Goal: Transaction & Acquisition: Download file/media

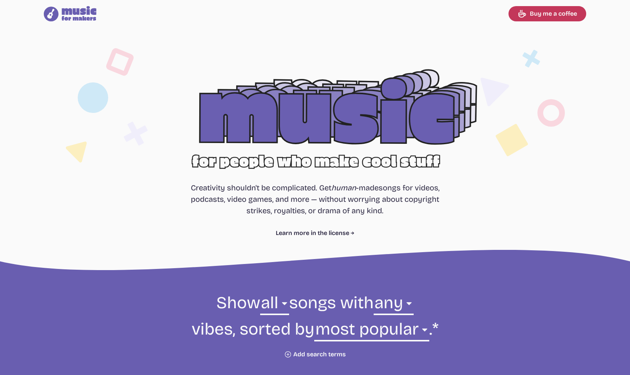
select select "most popular"
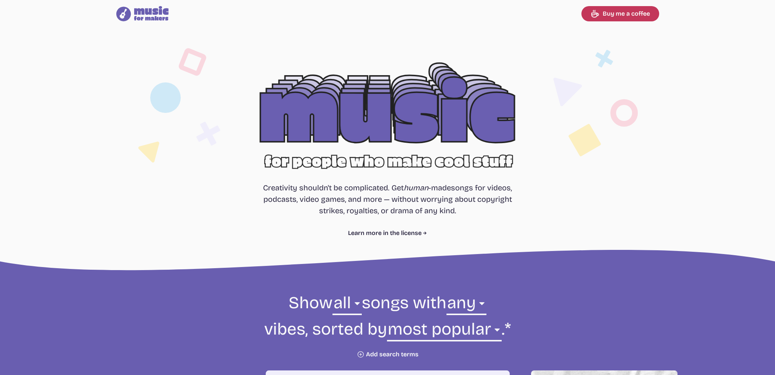
click at [379, 113] on div at bounding box center [388, 123] width 488 height 154
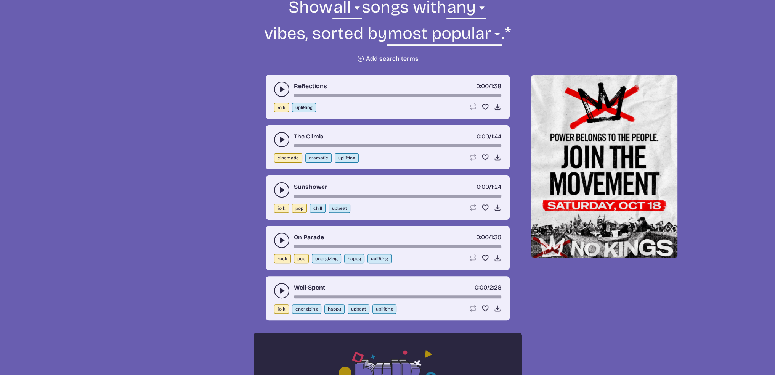
scroll to position [305, 0]
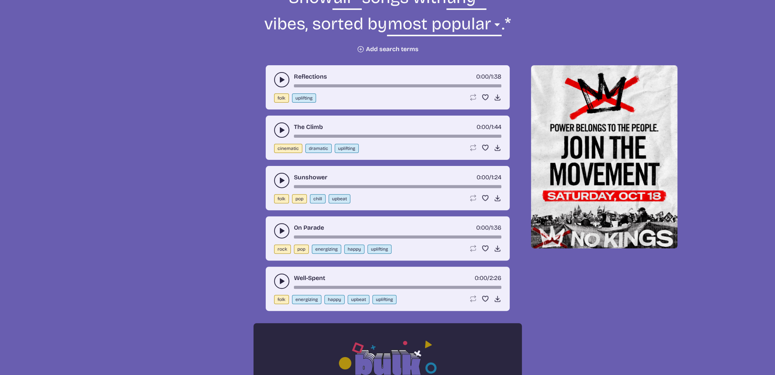
click at [288, 88] on div "Reflections 0:00 / 1:38 folk uplifting Loop song Loop this song. Favorite song …" at bounding box center [388, 87] width 244 height 44
click at [274, 81] on button "play-pause toggle" at bounding box center [281, 79] width 15 height 15
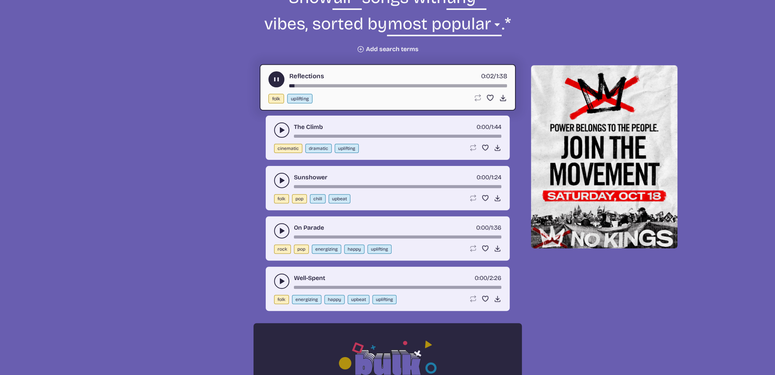
click at [476, 86] on div "song-time-bar" at bounding box center [398, 85] width 218 height 3
click at [280, 84] on button "play-pause toggle" at bounding box center [276, 79] width 16 height 16
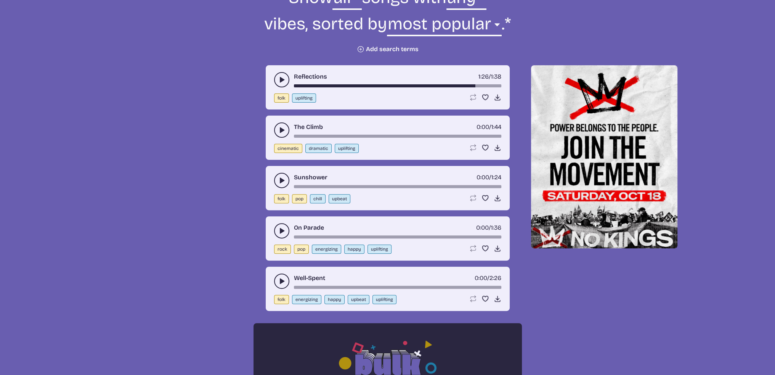
click at [322, 246] on button "energizing" at bounding box center [326, 248] width 29 height 9
select select "energizing"
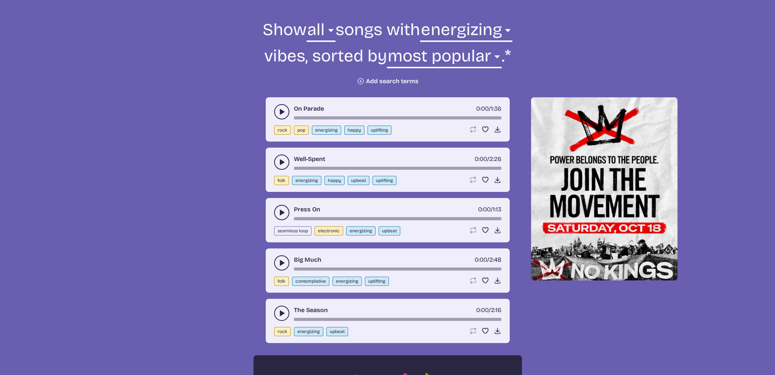
click at [281, 110] on use "play-pause toggle" at bounding box center [282, 112] width 8 height 8
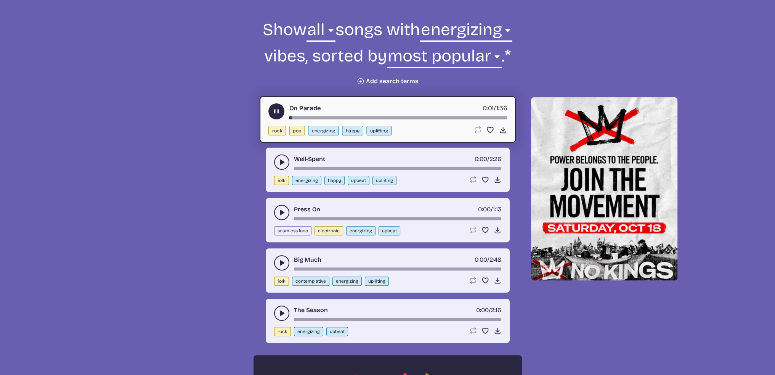
click at [447, 118] on div "song-time-bar" at bounding box center [398, 117] width 218 height 3
click at [278, 159] on icon "play-pause toggle" at bounding box center [282, 162] width 8 height 8
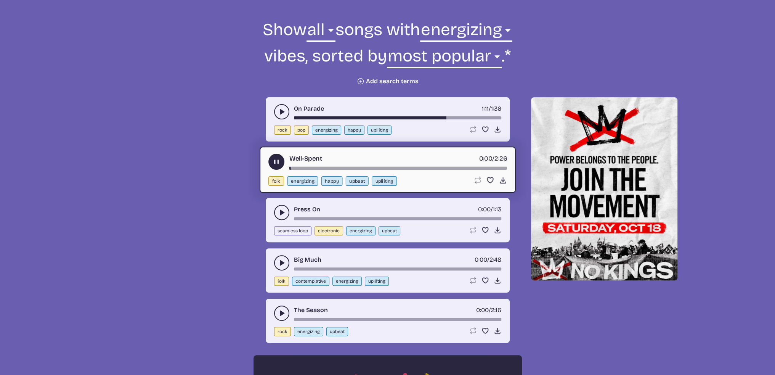
click at [407, 165] on div "Well-Spent 0:00 / 2:26" at bounding box center [387, 162] width 239 height 16
click at [443, 164] on div "Well-Spent 0:01 / 2:26" at bounding box center [387, 162] width 239 height 16
click at [443, 165] on div "Well-Spent 0:01 / 2:26" at bounding box center [387, 162] width 239 height 16
click at [445, 167] on div "song-time-bar" at bounding box center [398, 168] width 218 height 3
click at [277, 163] on use "play-pause toggle" at bounding box center [276, 162] width 8 height 8
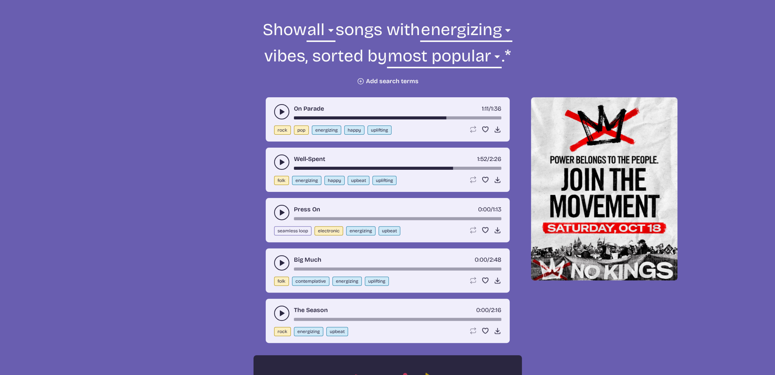
click at [282, 158] on icon "play-pause toggle" at bounding box center [282, 162] width 8 height 8
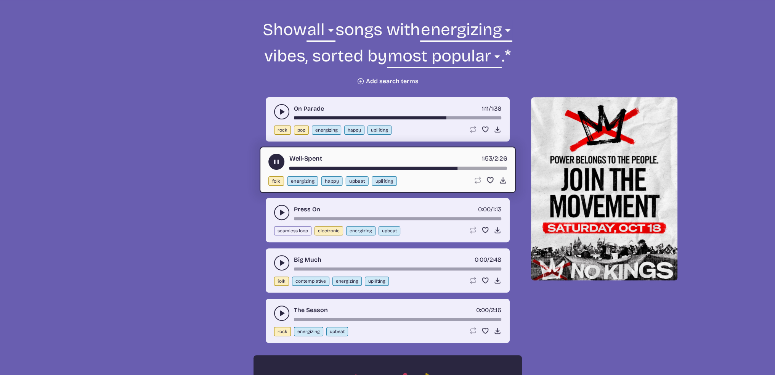
click at [280, 161] on button "play-pause toggle" at bounding box center [276, 162] width 16 height 16
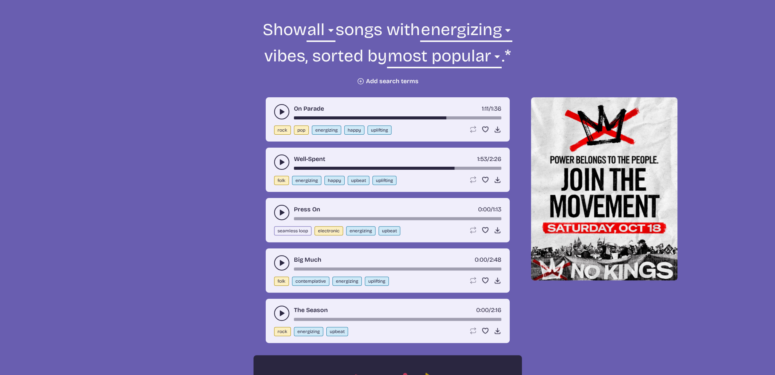
click at [274, 211] on button "play-pause toggle" at bounding box center [281, 212] width 15 height 15
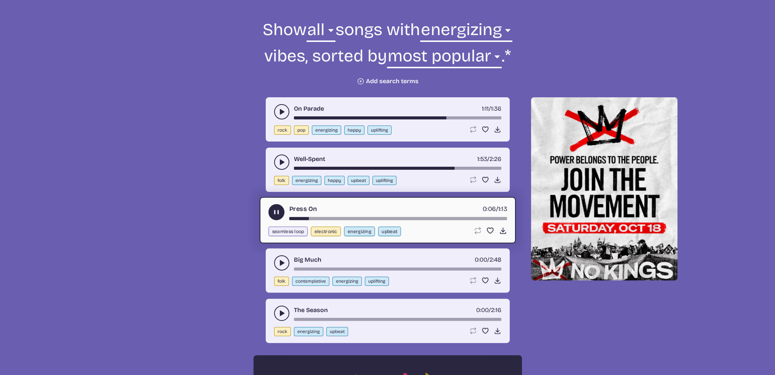
click at [392, 214] on div "Press On 0:06 / 1:13" at bounding box center [387, 212] width 239 height 16
click at [459, 217] on div "song-time-bar" at bounding box center [398, 218] width 218 height 3
click at [277, 208] on use "play-pause toggle" at bounding box center [276, 212] width 8 height 8
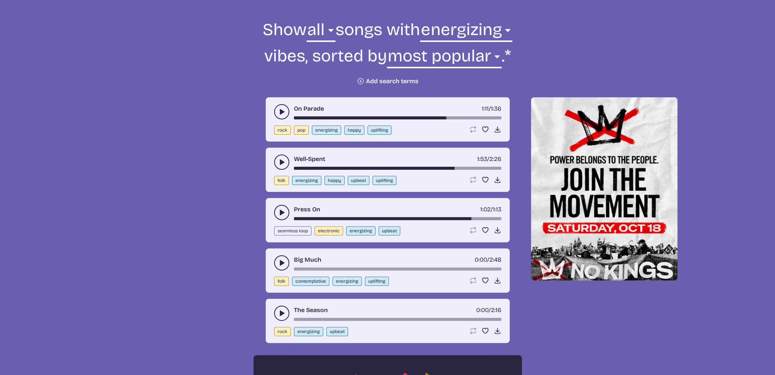
click at [279, 215] on button "play-pause toggle" at bounding box center [281, 212] width 15 height 15
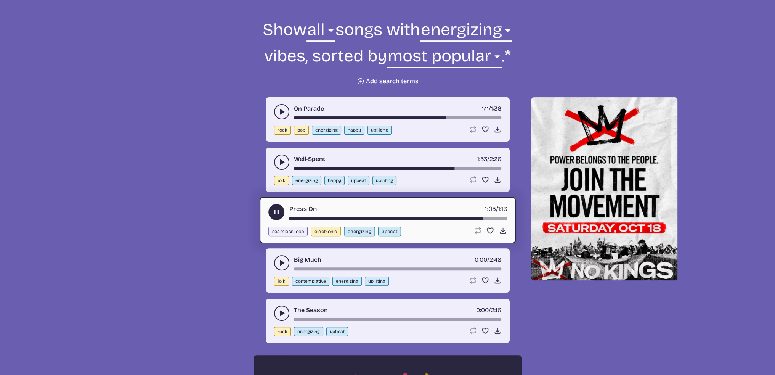
click at [273, 216] on button "play-pause toggle" at bounding box center [276, 212] width 16 height 16
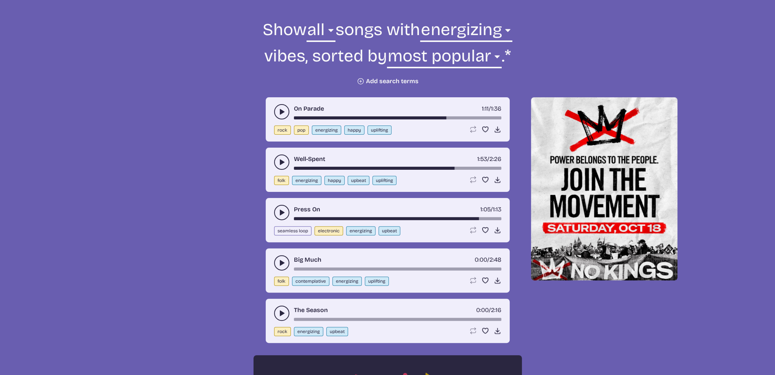
click at [279, 261] on icon "play-pause toggle" at bounding box center [282, 263] width 8 height 8
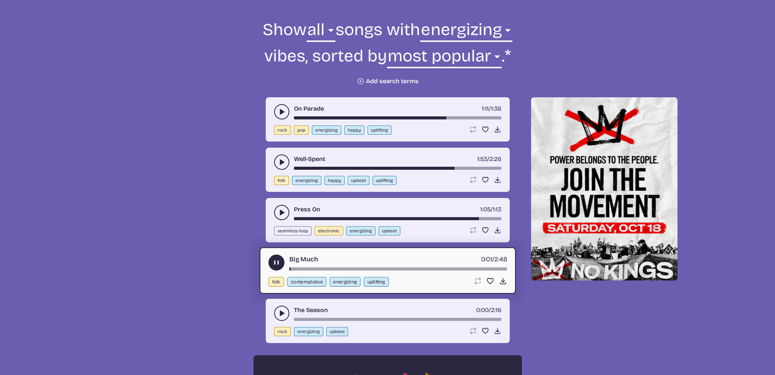
click at [276, 307] on button "play-pause toggle" at bounding box center [281, 312] width 15 height 15
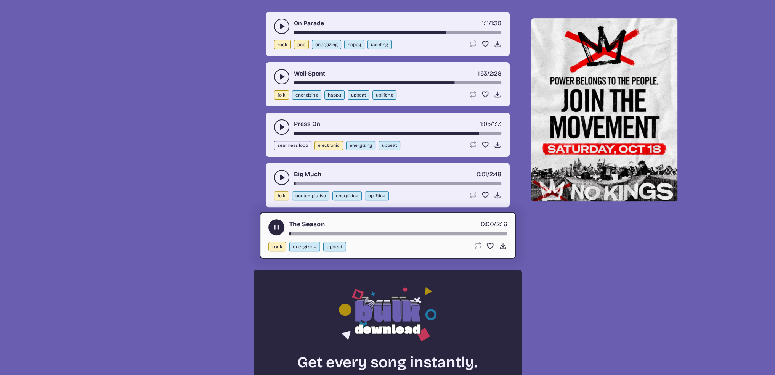
scroll to position [387, 0]
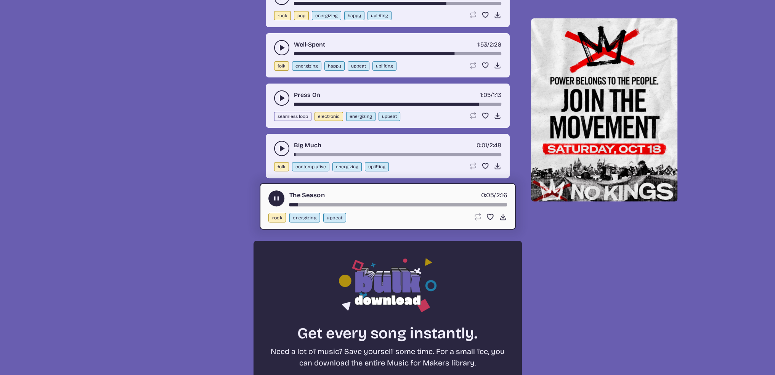
click at [477, 203] on div "song-time-bar" at bounding box center [398, 204] width 218 height 3
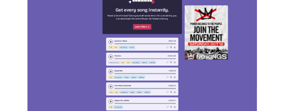
scroll to position [692, 0]
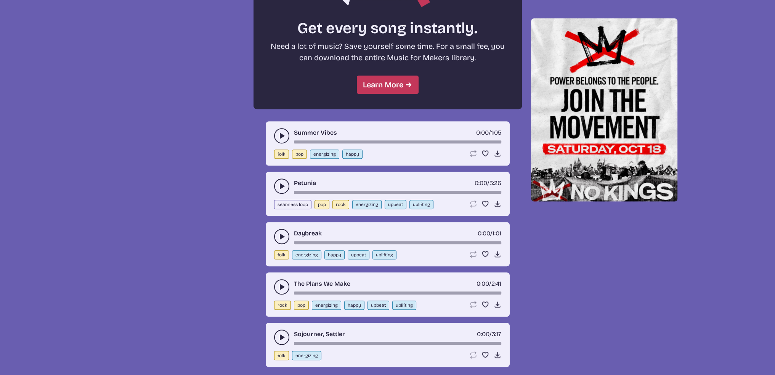
click at [277, 131] on button "play-pause toggle" at bounding box center [281, 135] width 15 height 15
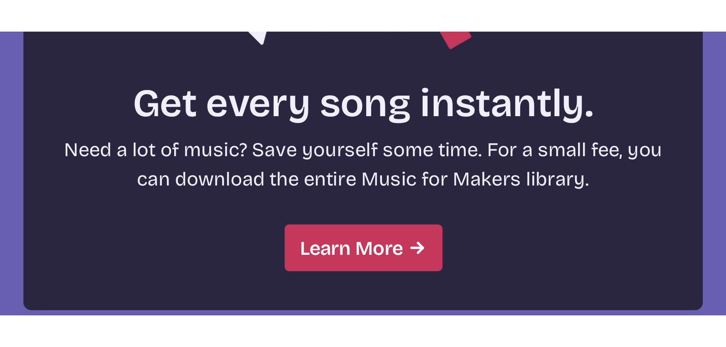
scroll to position [692, 0]
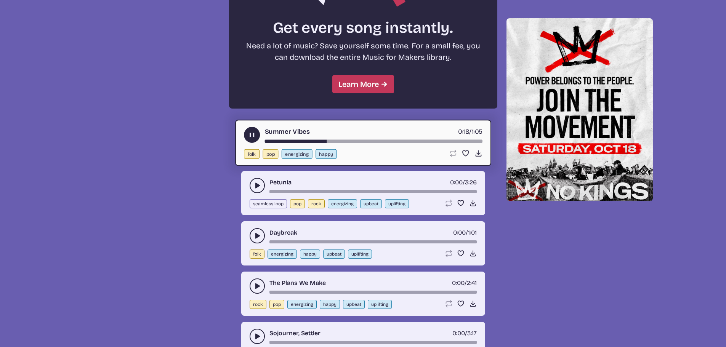
click at [445, 142] on div "song-time-bar" at bounding box center [373, 141] width 218 height 3
click at [468, 144] on div "Summer Vibes 0:54 / 1:05 folk pop energizing happy Loop song Loop this song. Fa…" at bounding box center [363, 143] width 256 height 46
click at [257, 190] on button "play-pause toggle" at bounding box center [257, 185] width 15 height 15
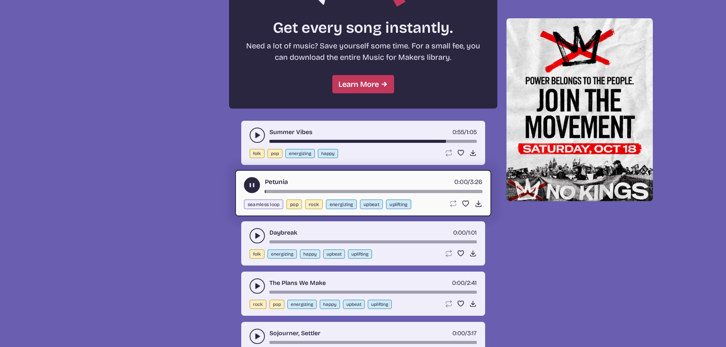
click at [450, 194] on div "Petunia 0:00 / 3:26 seamless loop pop rock energizing upbeat uplifting Loop son…" at bounding box center [363, 193] width 256 height 46
click at [450, 191] on div "song-time-bar" at bounding box center [373, 191] width 218 height 3
click at [259, 242] on button "play-pause toggle" at bounding box center [257, 235] width 15 height 15
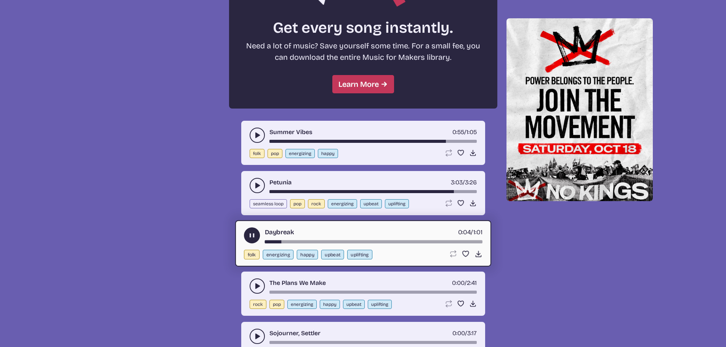
click at [442, 240] on div "song-time-bar" at bounding box center [373, 241] width 218 height 3
click at [461, 240] on div "song-time-bar" at bounding box center [373, 241] width 218 height 3
click at [472, 242] on div "song-time-bar" at bounding box center [373, 241] width 218 height 3
click at [452, 242] on div "song-time-bar" at bounding box center [373, 241] width 218 height 3
click at [468, 241] on div "song-time-bar" at bounding box center [373, 241] width 218 height 3
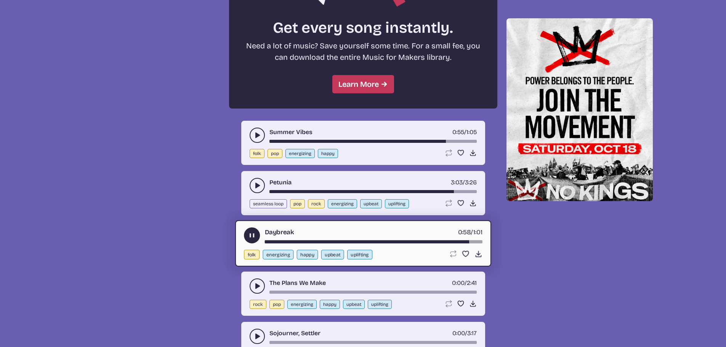
click at [474, 241] on div "song-time-bar" at bounding box center [373, 241] width 218 height 3
click at [442, 240] on div "song-time-bar" at bounding box center [373, 241] width 218 height 3
click at [256, 237] on button "play-pause toggle" at bounding box center [252, 235] width 16 height 16
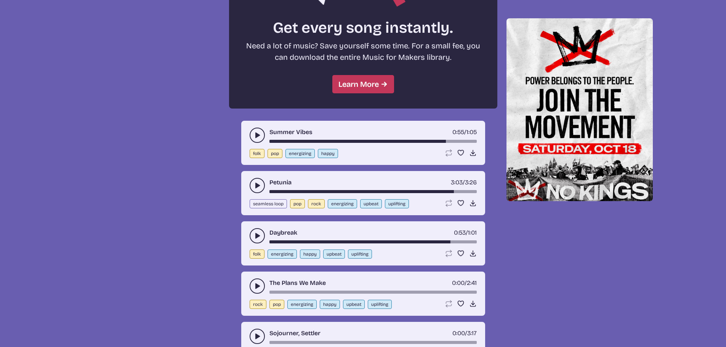
click at [256, 289] on icon "play-pause toggle" at bounding box center [257, 286] width 8 height 8
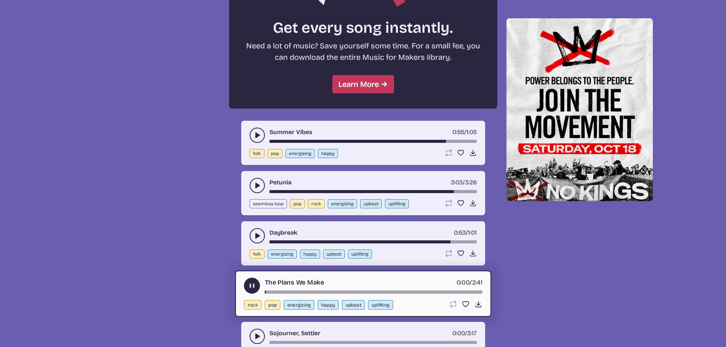
click at [355, 293] on div "song-time-bar" at bounding box center [373, 292] width 218 height 3
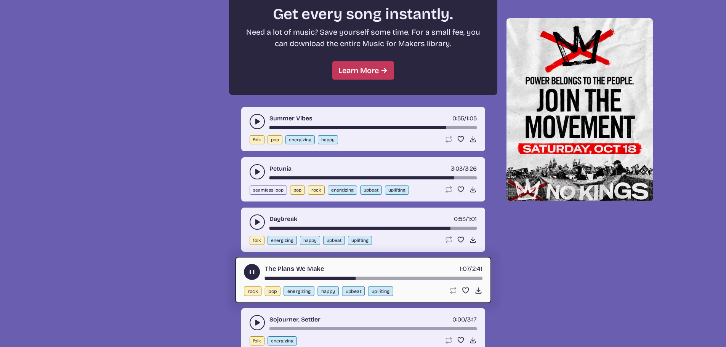
scroll to position [768, 0]
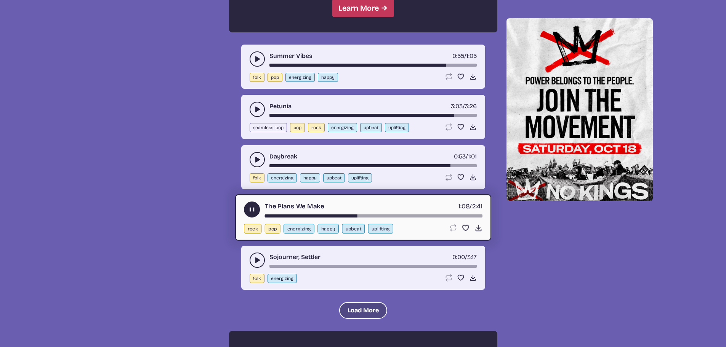
click at [362, 314] on button "Load More" at bounding box center [363, 310] width 48 height 17
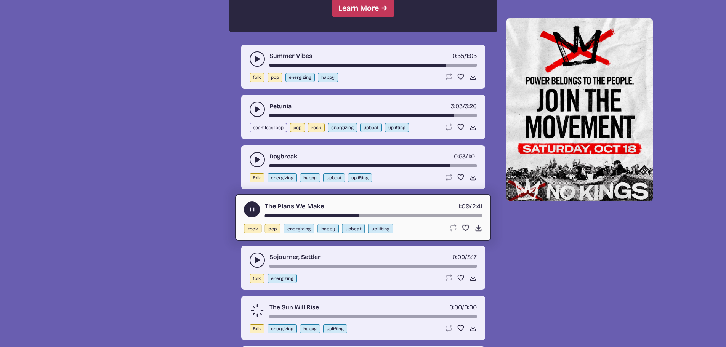
click at [463, 215] on div "song-time-bar" at bounding box center [373, 216] width 218 height 3
click at [258, 258] on icon "play-pause toggle" at bounding box center [257, 260] width 8 height 8
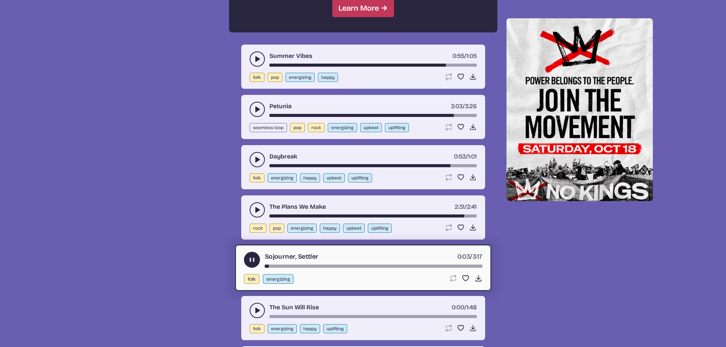
click at [282, 267] on div "song-time-bar" at bounding box center [373, 266] width 218 height 3
click at [320, 267] on div "song-time-bar" at bounding box center [373, 266] width 218 height 3
click at [388, 266] on div "song-time-bar" at bounding box center [373, 266] width 218 height 3
click at [251, 261] on use "play-pause toggle" at bounding box center [252, 260] width 8 height 8
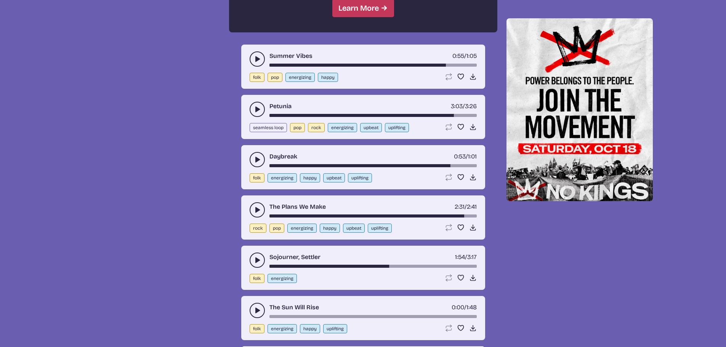
click at [256, 307] on icon "play-pause toggle" at bounding box center [257, 311] width 8 height 8
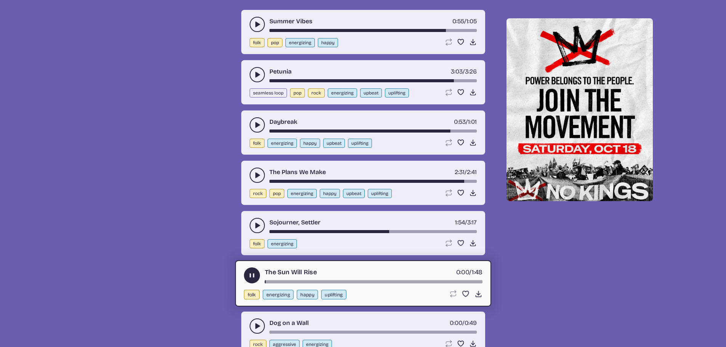
scroll to position [807, 0]
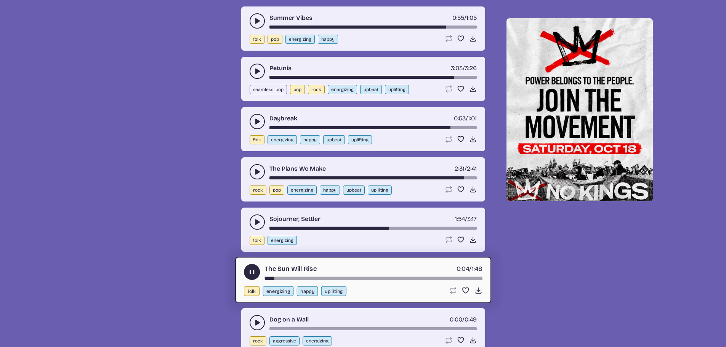
click at [423, 276] on div "The Sun Will Rise 0:04 / 1:48" at bounding box center [363, 272] width 239 height 16
click at [421, 280] on div "song-time-bar" at bounding box center [373, 278] width 218 height 3
click at [452, 276] on div "The Sun Will Rise 1:17 / 1:48" at bounding box center [363, 272] width 239 height 16
click at [449, 279] on div "song-time-bar" at bounding box center [373, 278] width 218 height 3
click at [255, 321] on icon "play-pause toggle" at bounding box center [257, 323] width 8 height 8
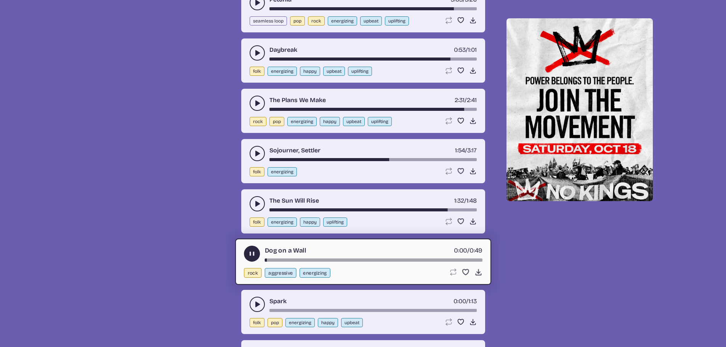
scroll to position [921, 0]
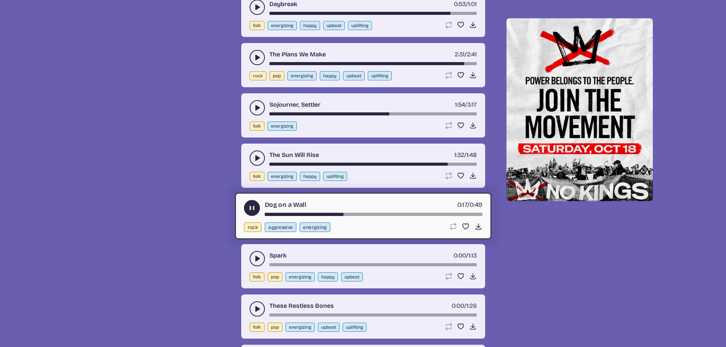
click at [364, 216] on div "song-time-bar" at bounding box center [373, 214] width 218 height 3
drag, startPoint x: 364, startPoint y: 213, endPoint x: 379, endPoint y: 214, distance: 14.9
click at [364, 213] on div "song-time-bar" at bounding box center [373, 214] width 218 height 3
click at [396, 215] on div "song-time-bar" at bounding box center [373, 214] width 218 height 3
click at [450, 213] on div "song-time-bar" at bounding box center [373, 214] width 218 height 3
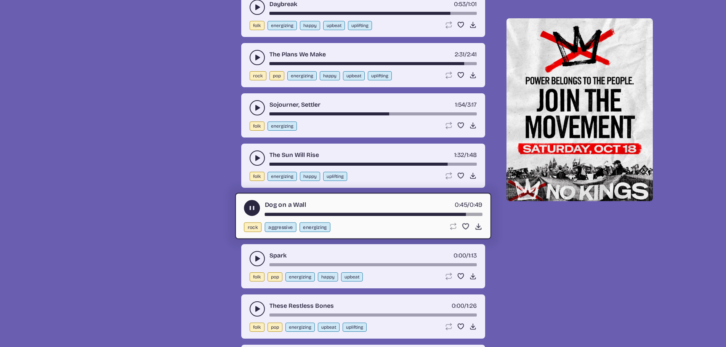
click at [431, 214] on div "song-time-bar" at bounding box center [373, 214] width 218 height 3
click at [396, 215] on div "song-time-bar" at bounding box center [373, 214] width 218 height 3
drag, startPoint x: 251, startPoint y: 208, endPoint x: 265, endPoint y: 208, distance: 13.3
click at [251, 208] on use "play-pause toggle" at bounding box center [252, 208] width 8 height 8
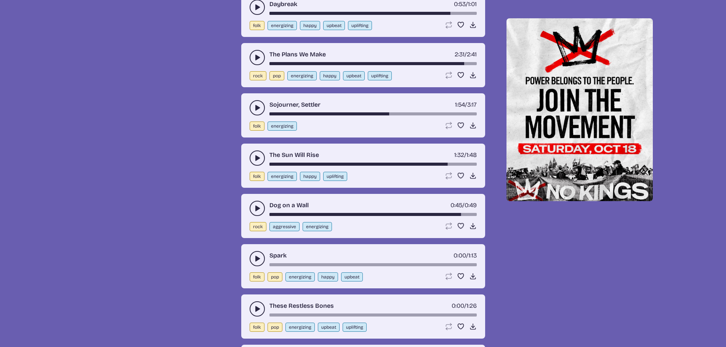
click at [253, 254] on button "play-pause toggle" at bounding box center [257, 258] width 15 height 15
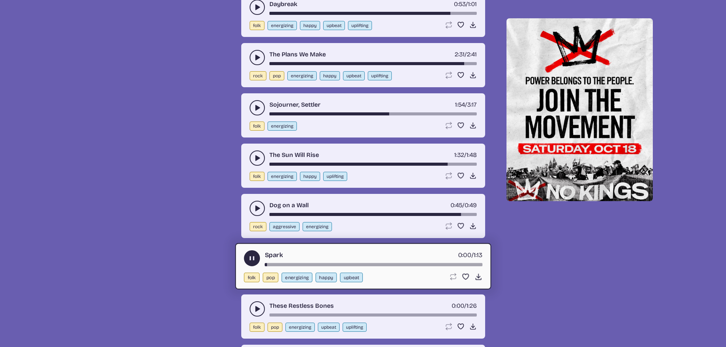
click at [306, 267] on div "Spark 0:00 / 1:13 folk pop energizing happy upbeat Loop song Loop this song. Fa…" at bounding box center [363, 266] width 256 height 46
click at [299, 265] on div "song-time-bar" at bounding box center [373, 264] width 218 height 3
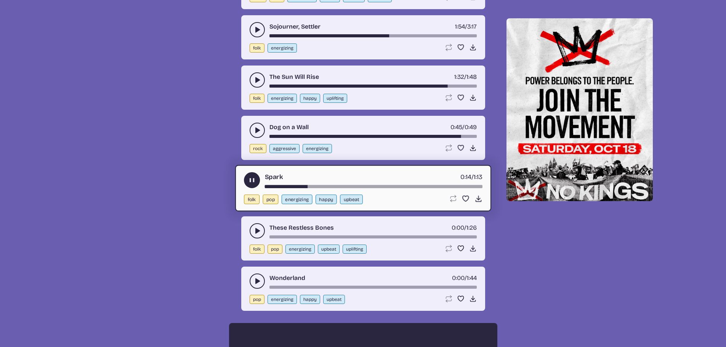
scroll to position [1035, 0]
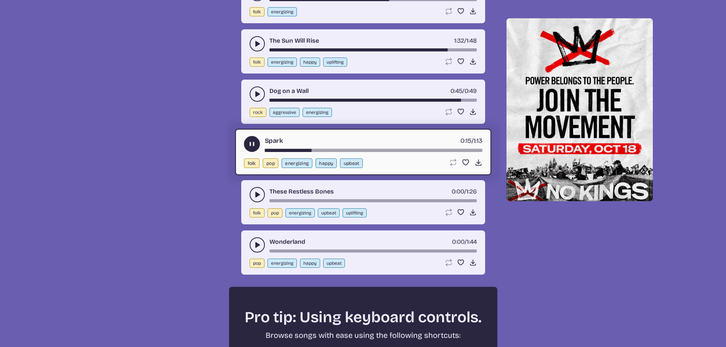
click at [256, 194] on use "play-pause toggle" at bounding box center [257, 195] width 8 height 8
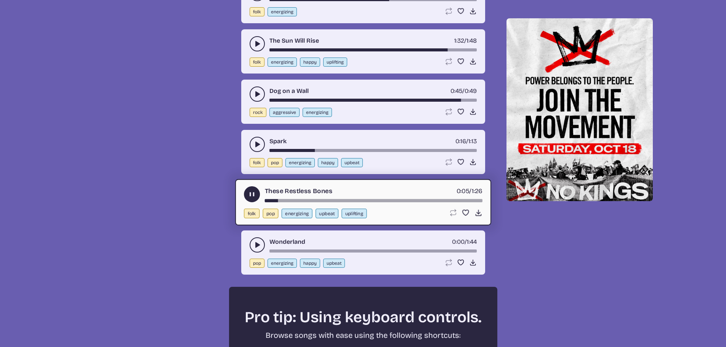
click at [285, 200] on div "song-time-bar" at bounding box center [373, 200] width 218 height 3
click at [305, 200] on div "song-time-bar" at bounding box center [373, 200] width 218 height 3
click at [322, 200] on div "song-time-bar" at bounding box center [373, 200] width 218 height 3
click at [346, 201] on div "song-time-bar" at bounding box center [373, 200] width 218 height 3
click at [386, 201] on div "song-time-bar" at bounding box center [373, 200] width 218 height 3
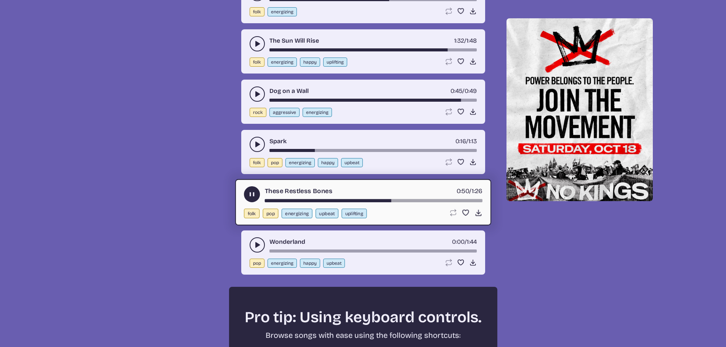
click at [429, 200] on div "song-time-bar" at bounding box center [373, 200] width 218 height 3
click at [451, 199] on div "song-time-bar" at bounding box center [373, 200] width 218 height 3
click at [477, 211] on icon "Download song" at bounding box center [478, 213] width 8 height 8
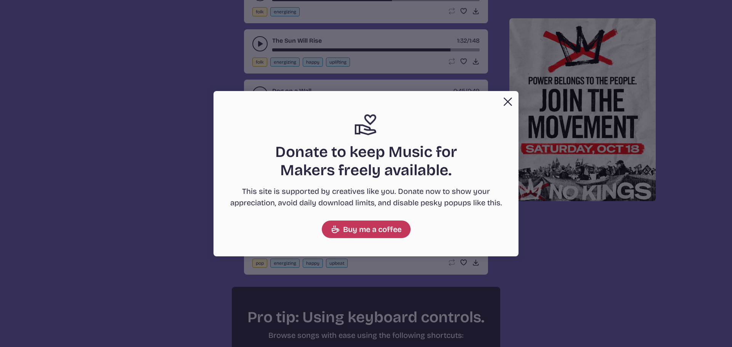
click at [501, 103] on button "Close" at bounding box center [507, 101] width 15 height 15
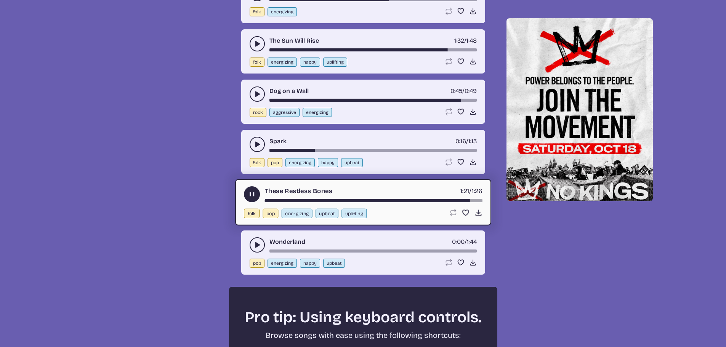
click at [254, 246] on icon "play-pause toggle" at bounding box center [257, 245] width 8 height 8
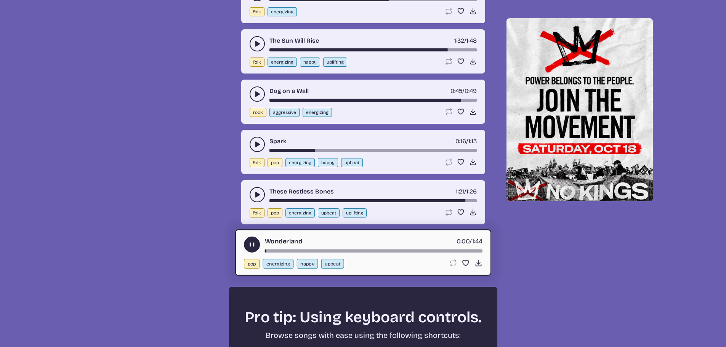
click at [283, 250] on div "song-time-bar" at bounding box center [373, 251] width 218 height 3
click at [310, 252] on div "song-time-bar" at bounding box center [373, 251] width 218 height 3
click at [334, 250] on div "song-time-bar" at bounding box center [373, 251] width 218 height 3
click at [379, 250] on div "song-time-bar" at bounding box center [373, 251] width 218 height 3
click at [432, 250] on div "song-time-bar" at bounding box center [373, 251] width 218 height 3
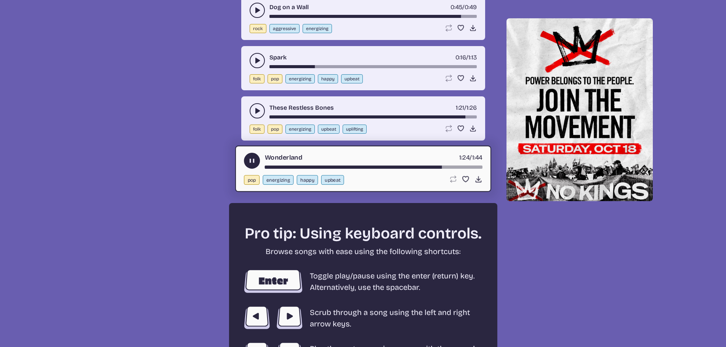
scroll to position [1111, 0]
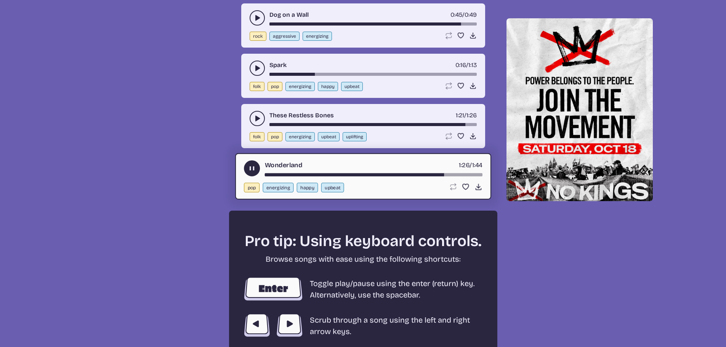
click at [458, 175] on div "song-time-bar" at bounding box center [373, 174] width 218 height 3
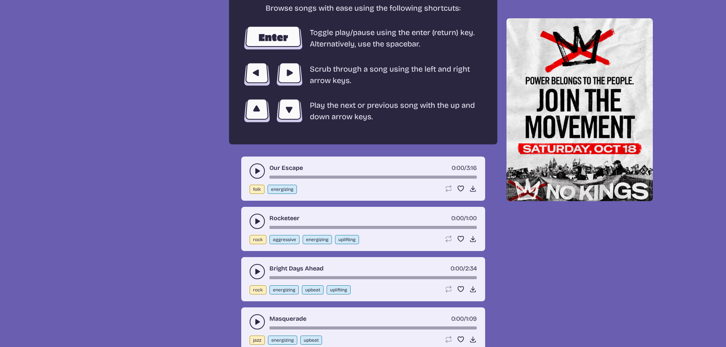
scroll to position [1378, 0]
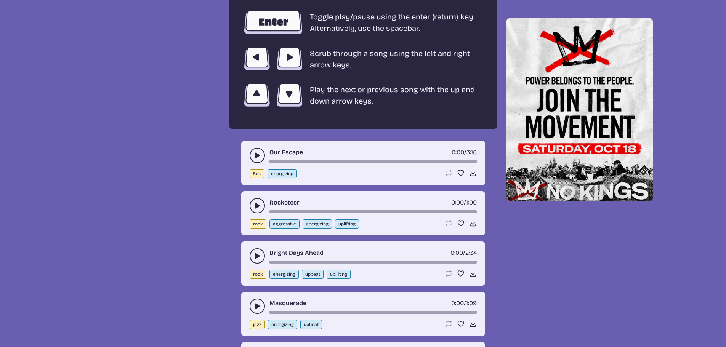
click at [311, 162] on div "song-time-bar" at bounding box center [372, 161] width 207 height 3
click at [263, 157] on button "play-pause toggle" at bounding box center [257, 155] width 15 height 15
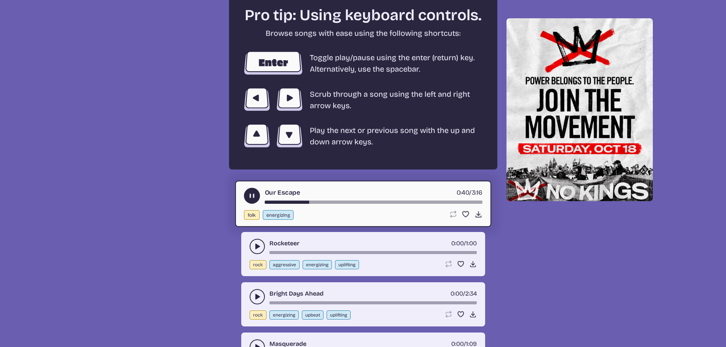
scroll to position [1302, 0]
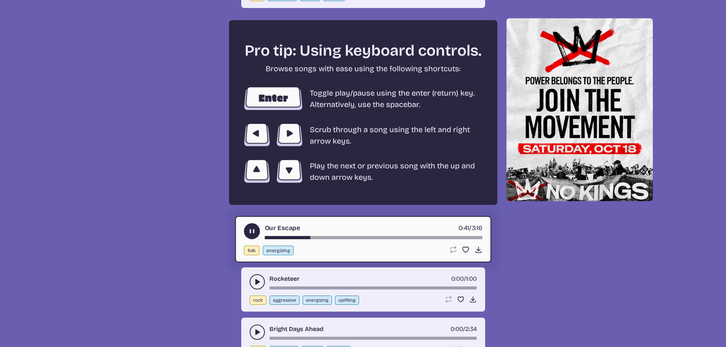
click at [403, 237] on div "song-time-bar" at bounding box center [373, 237] width 218 height 3
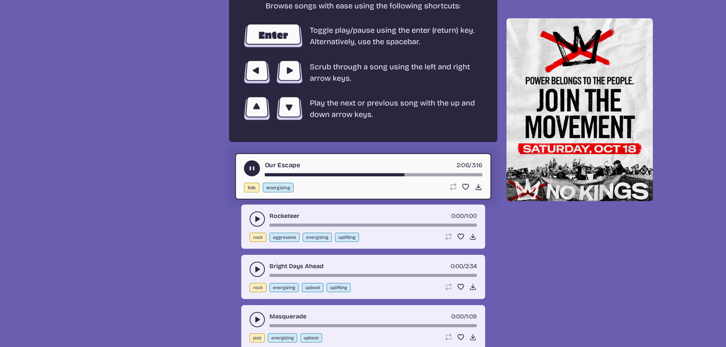
scroll to position [1378, 0]
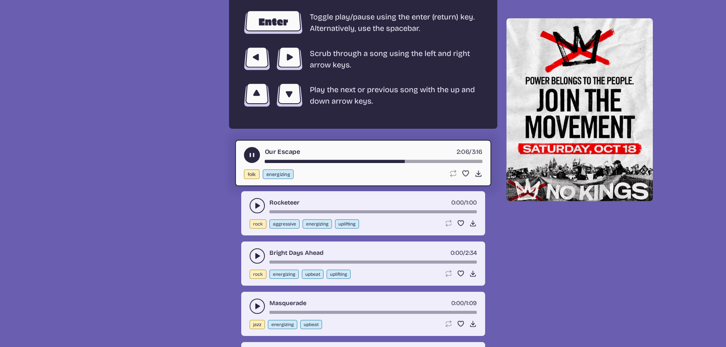
click at [373, 211] on div "song-time-bar" at bounding box center [372, 211] width 207 height 3
click at [258, 206] on use "play-pause toggle" at bounding box center [257, 206] width 8 height 8
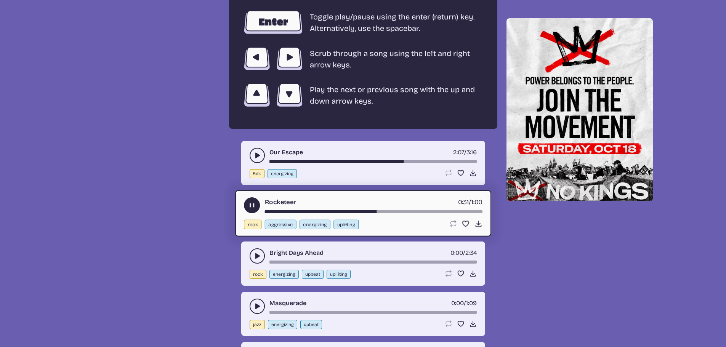
click at [419, 212] on div "song-time-bar" at bounding box center [373, 211] width 218 height 3
click at [445, 212] on div "song-time-bar" at bounding box center [373, 211] width 218 height 3
click at [258, 258] on icon "play-pause toggle" at bounding box center [257, 256] width 8 height 8
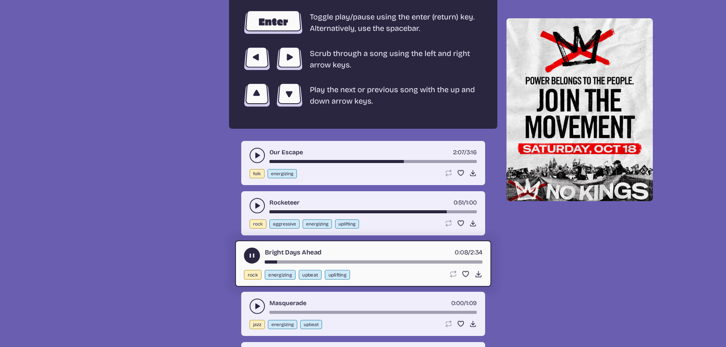
click at [285, 264] on div "Bright Days Ahead 0:08 / 2:34 rock energizing upbeat uplifting Loop song Loop t…" at bounding box center [363, 263] width 256 height 46
click at [299, 263] on div "song-time-bar" at bounding box center [373, 262] width 218 height 3
click at [320, 263] on div "song-time-bar" at bounding box center [373, 262] width 218 height 3
click at [337, 261] on div "song-time-bar" at bounding box center [373, 262] width 218 height 3
click at [362, 261] on div "song-time-bar" at bounding box center [373, 262] width 218 height 3
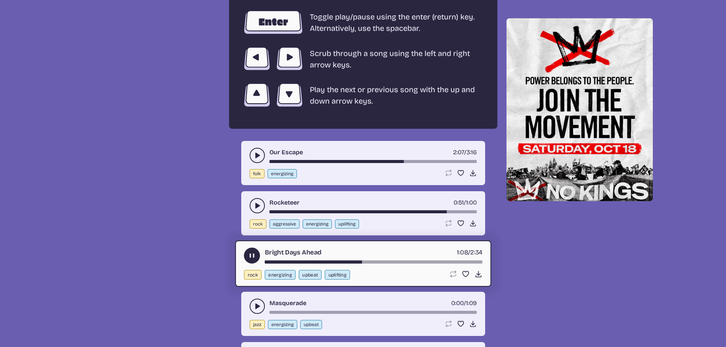
click at [397, 261] on div "song-time-bar" at bounding box center [373, 262] width 218 height 3
click at [431, 261] on div "song-time-bar" at bounding box center [373, 262] width 218 height 3
click at [463, 261] on div "song-time-bar" at bounding box center [373, 262] width 218 height 3
click at [255, 304] on use "play-pause toggle" at bounding box center [257, 307] width 8 height 8
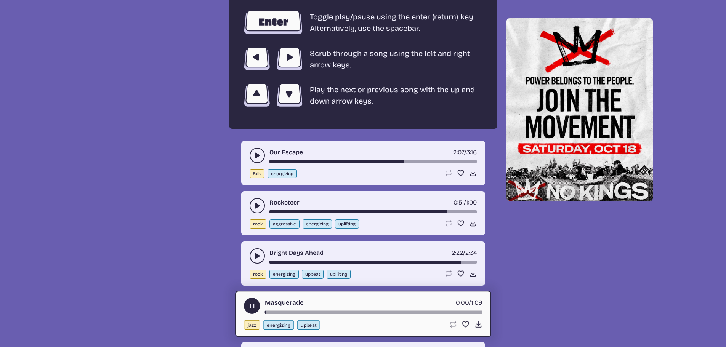
click at [285, 312] on div "song-time-bar" at bounding box center [373, 312] width 218 height 3
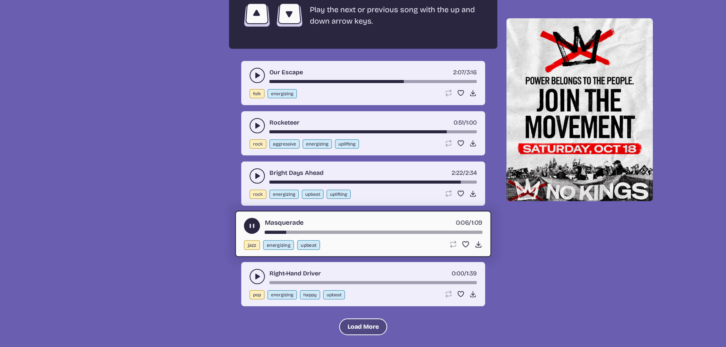
scroll to position [1492, 0]
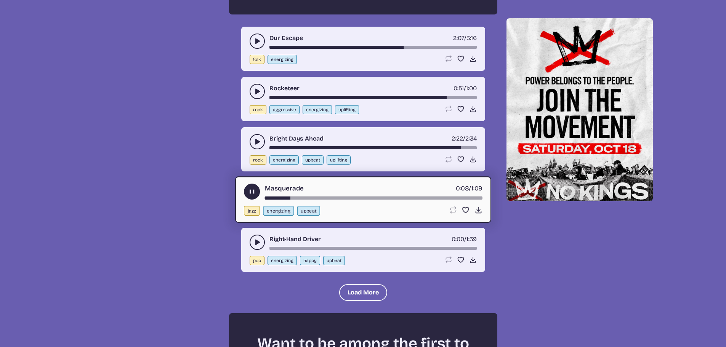
click at [322, 199] on div "song-time-bar" at bounding box center [373, 198] width 218 height 3
click at [394, 199] on div "song-time-bar" at bounding box center [373, 198] width 218 height 3
click at [253, 242] on icon "play-pause toggle" at bounding box center [257, 243] width 8 height 8
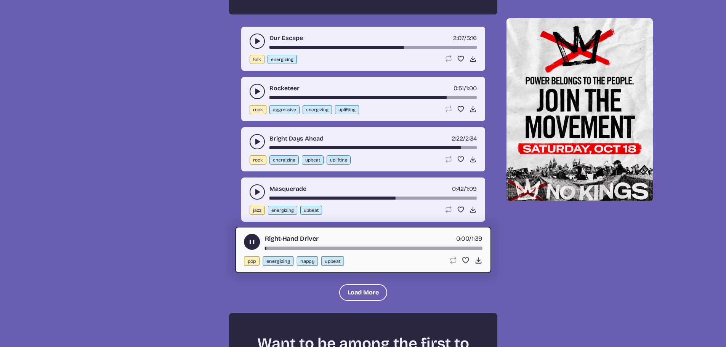
click at [295, 249] on div "song-time-bar" at bounding box center [373, 248] width 218 height 3
click at [325, 248] on div "song-time-bar" at bounding box center [373, 248] width 218 height 3
click at [386, 250] on div "Right-Hand Driver 0:28 / 1:39 pop energizing happy upbeat Loop song Loop this s…" at bounding box center [363, 250] width 256 height 46
click at [384, 248] on div "song-time-bar" at bounding box center [373, 248] width 218 height 3
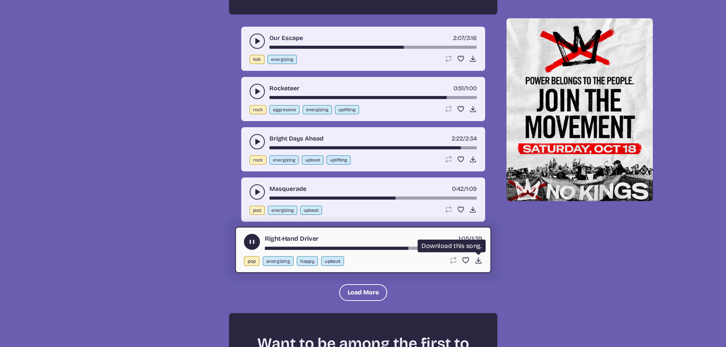
click at [477, 258] on icon "Download song" at bounding box center [478, 260] width 8 height 8
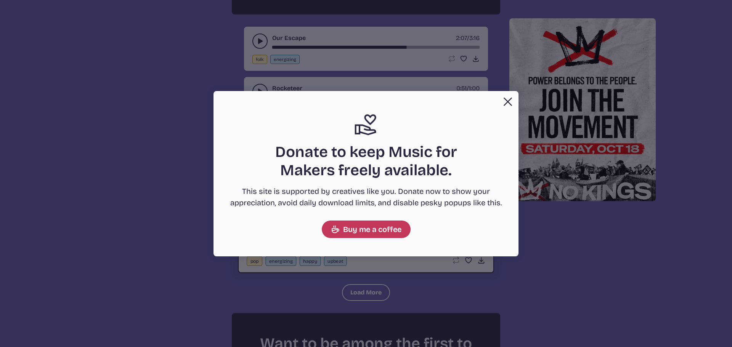
click at [512, 104] on button "Close" at bounding box center [507, 101] width 15 height 15
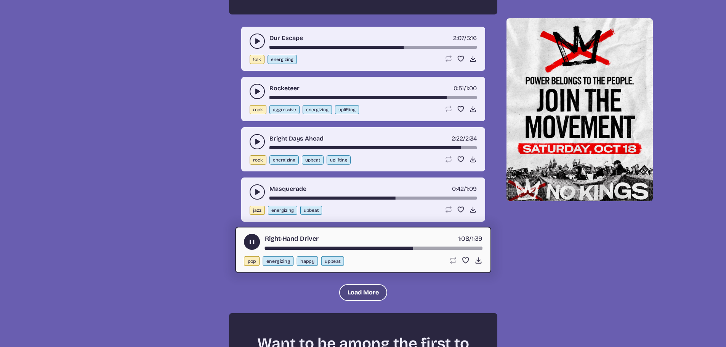
click at [376, 294] on button "Load More" at bounding box center [363, 292] width 48 height 17
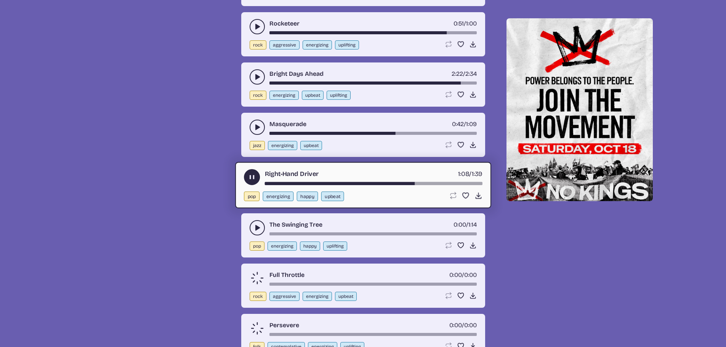
scroll to position [1569, 0]
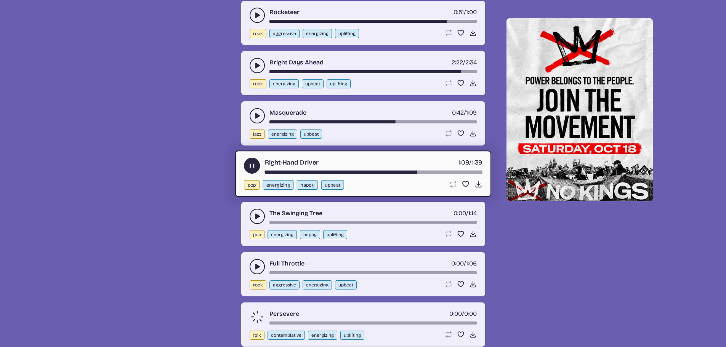
click at [257, 220] on icon "play-pause toggle" at bounding box center [257, 217] width 8 height 8
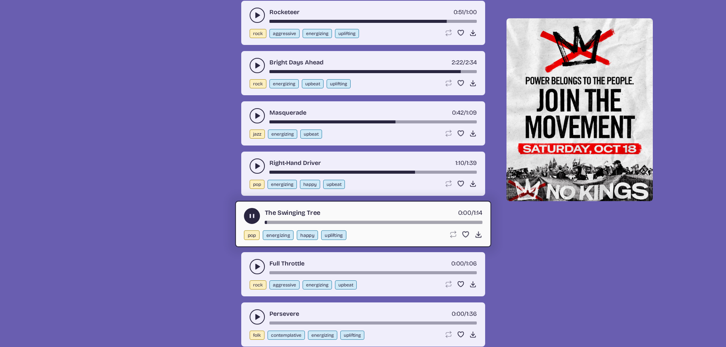
click at [307, 220] on div "The Swinging Tree 0:00 / 1:14" at bounding box center [363, 216] width 239 height 16
click at [296, 221] on div "song-time-bar" at bounding box center [373, 222] width 218 height 3
click at [320, 221] on div "song-time-bar" at bounding box center [373, 222] width 218 height 3
click at [350, 222] on div "song-time-bar" at bounding box center [373, 222] width 218 height 3
click at [405, 223] on div "song-time-bar" at bounding box center [373, 222] width 218 height 3
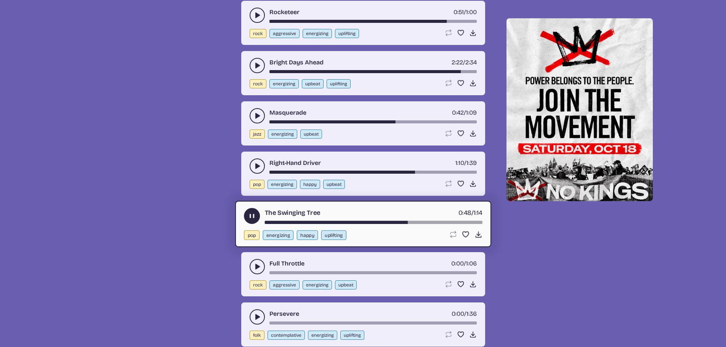
click at [455, 223] on div "song-time-bar" at bounding box center [373, 222] width 218 height 3
click at [256, 262] on button "play-pause toggle" at bounding box center [257, 266] width 15 height 15
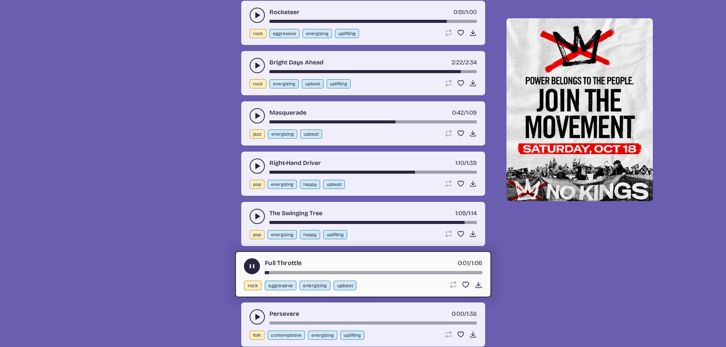
click at [299, 274] on div "song-time-bar" at bounding box center [373, 272] width 218 height 3
click at [337, 274] on div "song-time-bar" at bounding box center [373, 272] width 218 height 3
click at [380, 274] on div "song-time-bar" at bounding box center [373, 272] width 218 height 3
click at [421, 273] on div "song-time-bar" at bounding box center [373, 272] width 218 height 3
click at [259, 317] on use "play-pause toggle" at bounding box center [257, 317] width 8 height 8
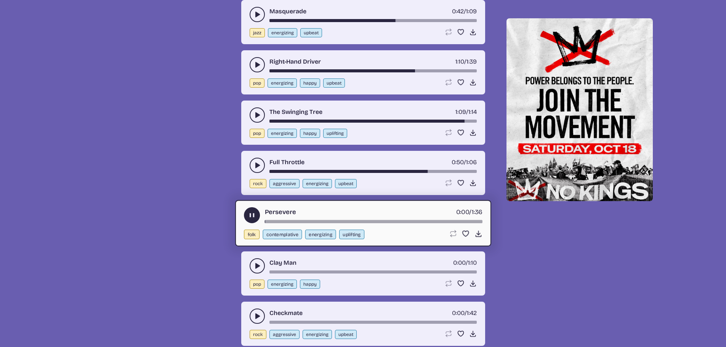
scroll to position [1721, 0]
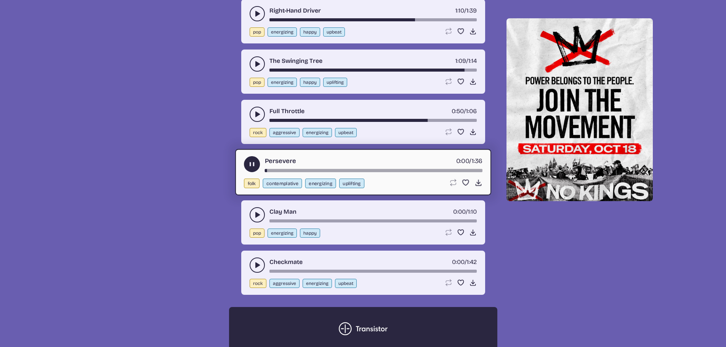
click at [299, 170] on div "song-time-bar" at bounding box center [373, 170] width 218 height 3
click at [362, 170] on div "song-time-bar" at bounding box center [373, 170] width 218 height 3
click at [437, 173] on div "Persevere 0:44 / 1:36 folk contemplative energizing uplifting Loop song Loop th…" at bounding box center [363, 172] width 256 height 46
click at [429, 173] on div "Persevere 0:45 / 1:36 folk contemplative energizing uplifting Loop song Loop th…" at bounding box center [363, 172] width 256 height 46
click at [435, 172] on div "Persevere 0:45 / 1:36 folk contemplative energizing uplifting Loop song Loop th…" at bounding box center [363, 172] width 256 height 46
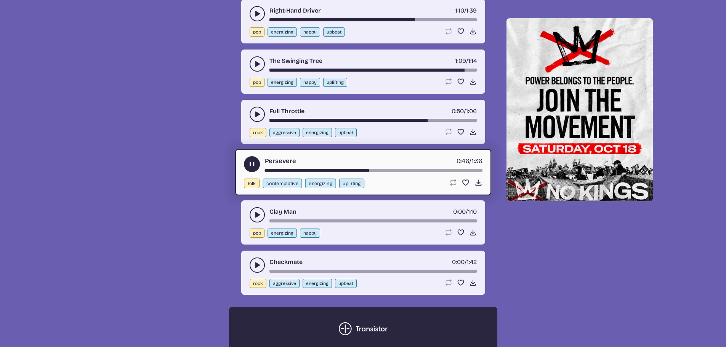
click at [436, 170] on div "song-time-bar" at bounding box center [373, 170] width 218 height 3
click at [302, 223] on div "song-time-bar" at bounding box center [372, 220] width 207 height 3
click at [256, 214] on use "play-pause toggle" at bounding box center [257, 215] width 8 height 8
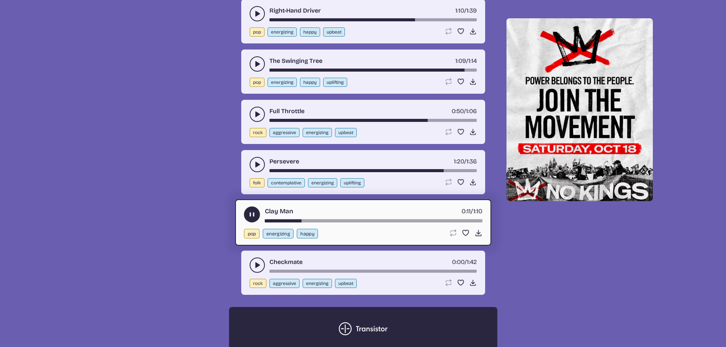
click at [372, 219] on div "song-time-bar" at bounding box center [373, 220] width 218 height 3
click at [250, 263] on button "play-pause toggle" at bounding box center [257, 265] width 15 height 15
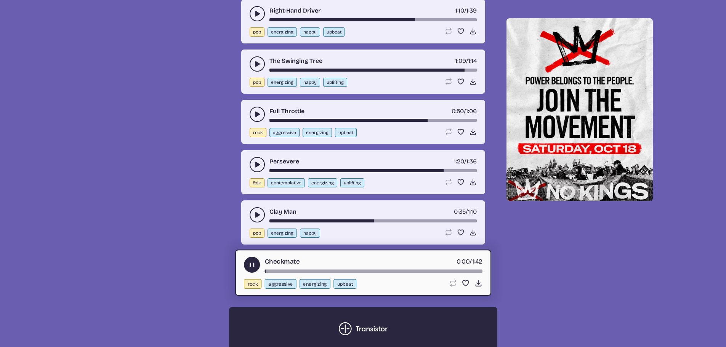
click at [320, 271] on div "song-time-bar" at bounding box center [373, 271] width 218 height 3
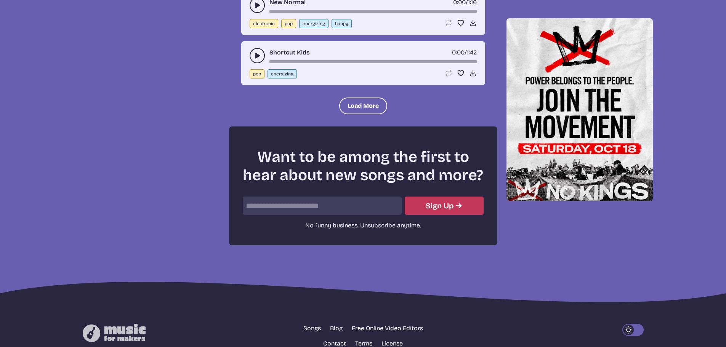
scroll to position [2216, 0]
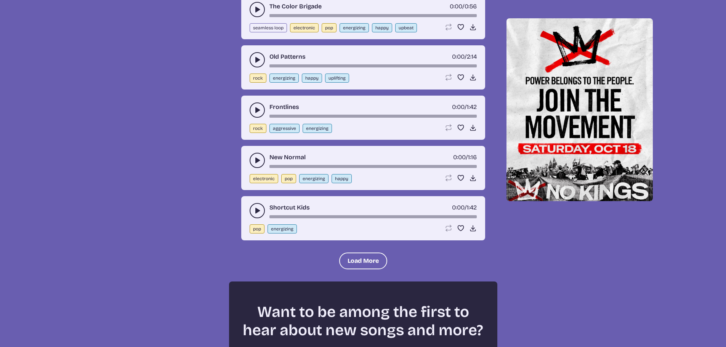
click at [253, 159] on icon "play-pause toggle" at bounding box center [257, 161] width 8 height 8
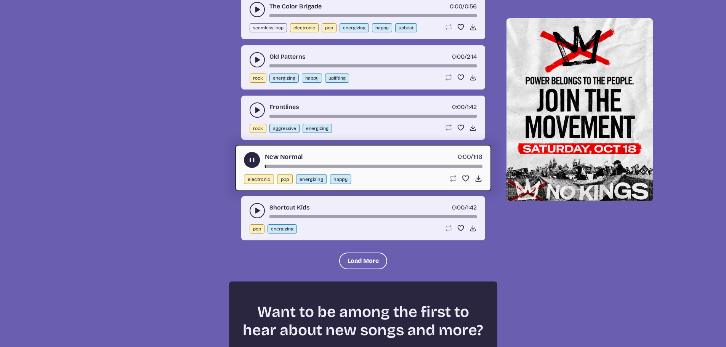
click at [300, 166] on div "song-time-bar" at bounding box center [373, 166] width 218 height 3
click at [350, 168] on div "New Normal 0:19 / 1:16 electronic pop energizing happy Loop song Loop this song…" at bounding box center [363, 168] width 256 height 46
click at [351, 167] on div "song-time-bar" at bounding box center [373, 166] width 218 height 3
click at [395, 164] on div "New Normal 0:30 / 1:16" at bounding box center [363, 160] width 239 height 16
click at [397, 167] on div "song-time-bar" at bounding box center [373, 166] width 218 height 3
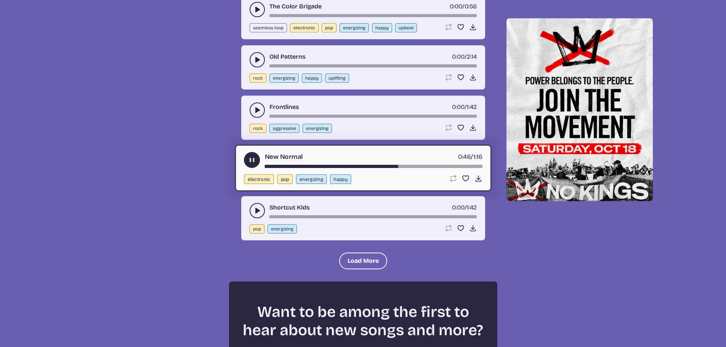
click at [445, 167] on div "song-time-bar" at bounding box center [373, 166] width 218 height 3
click at [475, 164] on div "New Normal 1:05 / 1:16" at bounding box center [363, 160] width 239 height 16
click at [472, 166] on div "song-time-bar" at bounding box center [373, 166] width 218 height 3
drag, startPoint x: 250, startPoint y: 159, endPoint x: 269, endPoint y: 128, distance: 35.9
click at [250, 159] on use "play-pause toggle" at bounding box center [252, 160] width 8 height 8
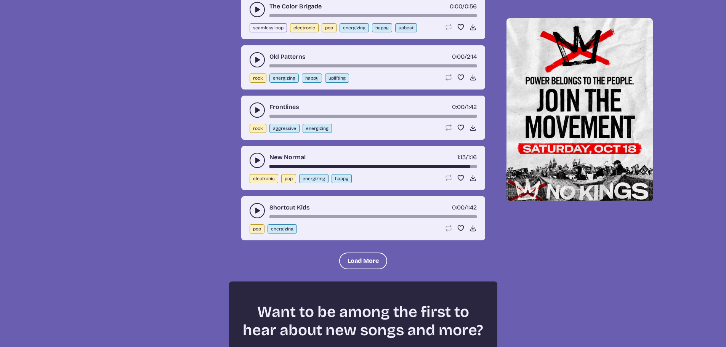
click at [259, 113] on icon "play-pause toggle" at bounding box center [257, 110] width 8 height 8
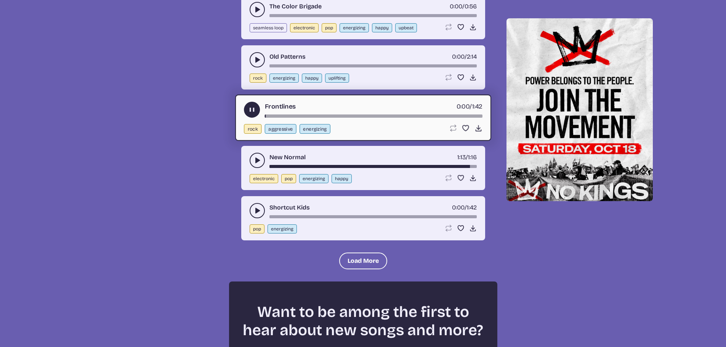
click at [297, 116] on div "song-time-bar" at bounding box center [373, 115] width 218 height 3
click at [339, 117] on div "song-time-bar" at bounding box center [373, 115] width 218 height 3
click at [387, 116] on div "song-time-bar" at bounding box center [373, 115] width 218 height 3
click at [429, 116] on div "song-time-bar" at bounding box center [373, 115] width 218 height 3
click at [459, 115] on div "song-time-bar" at bounding box center [373, 115] width 218 height 3
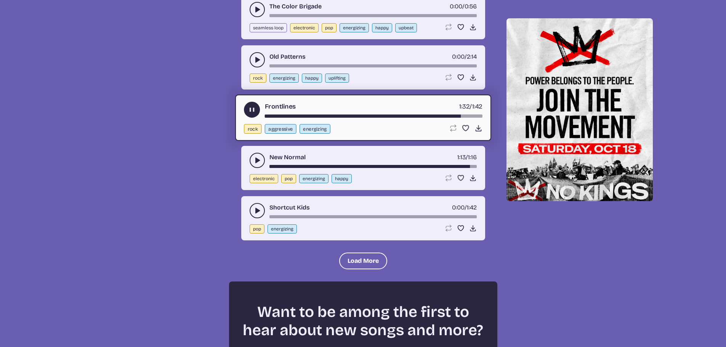
click at [253, 108] on use "play-pause toggle" at bounding box center [252, 110] width 8 height 8
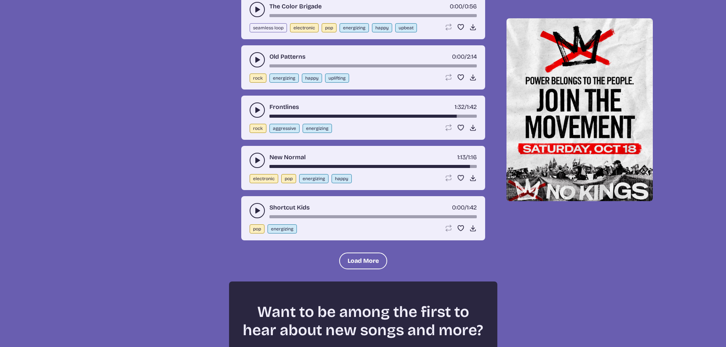
click at [259, 206] on button "play-pause toggle" at bounding box center [257, 210] width 15 height 15
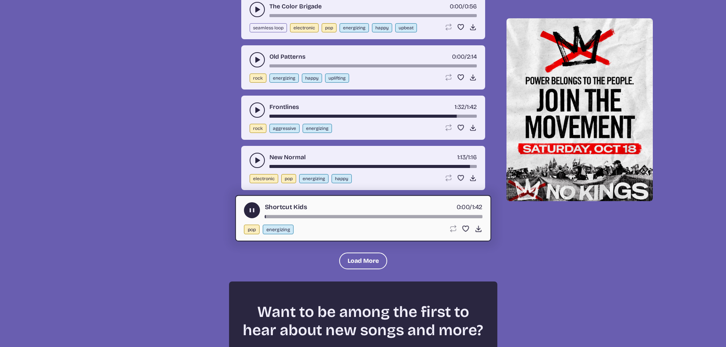
click at [294, 216] on div "song-time-bar" at bounding box center [373, 216] width 218 height 3
click at [331, 218] on div "Shortcut Kids 0:14 / 1:42 pop energizing Loop song Loop this song. Favorite son…" at bounding box center [363, 218] width 256 height 46
click at [345, 219] on div "Shortcut Kids 0:14 / 1:42 pop energizing Loop song Loop this song. Favorite son…" at bounding box center [363, 218] width 256 height 46
click at [340, 213] on div "Shortcut Kids 0:15 / 1:42" at bounding box center [363, 210] width 239 height 16
click at [339, 216] on div "song-time-bar" at bounding box center [373, 216] width 218 height 3
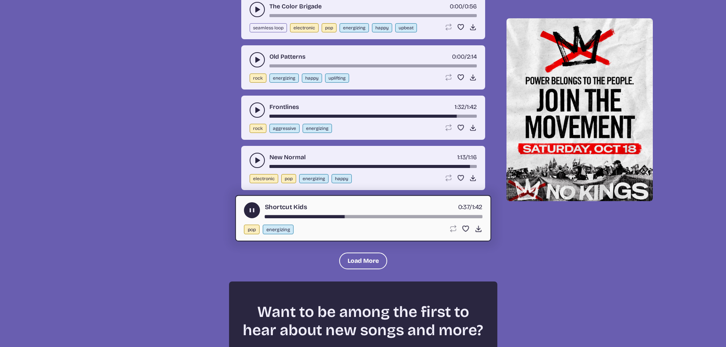
click at [386, 219] on div "Shortcut Kids 0:37 / 1:42 pop energizing Loop song Loop this song. Favorite son…" at bounding box center [363, 218] width 256 height 46
click at [389, 215] on div "Shortcut Kids 0:37 / 1:42" at bounding box center [363, 210] width 239 height 16
click at [396, 216] on div "song-time-bar" at bounding box center [373, 216] width 218 height 3
click at [437, 218] on div "song-time-bar" at bounding box center [373, 216] width 218 height 3
click at [251, 211] on use "play-pause toggle" at bounding box center [252, 210] width 8 height 8
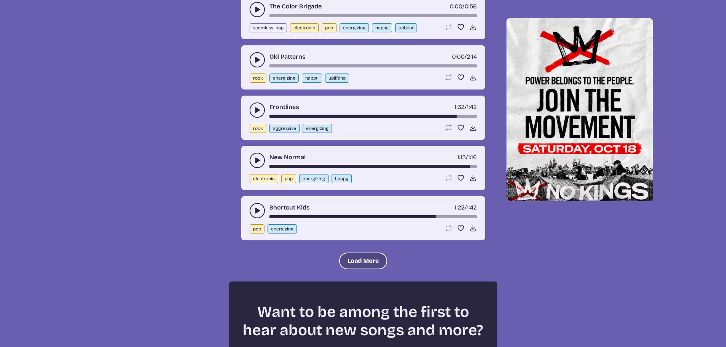
click at [374, 261] on button "Load More" at bounding box center [363, 261] width 48 height 17
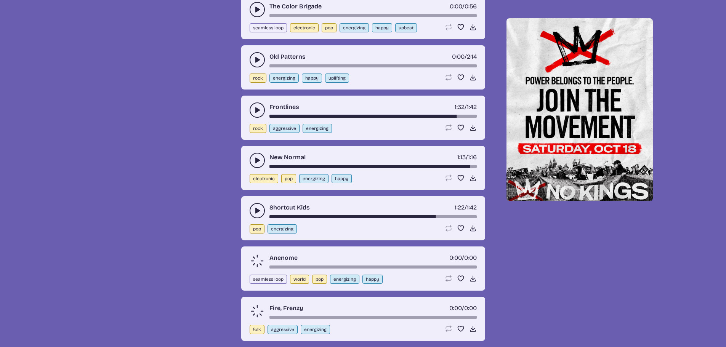
click at [293, 266] on div "song-time-bar" at bounding box center [372, 267] width 207 height 3
click at [298, 268] on div "song-time-bar" at bounding box center [372, 267] width 207 height 3
click at [255, 262] on use "play-pause toggle" at bounding box center [257, 261] width 8 height 8
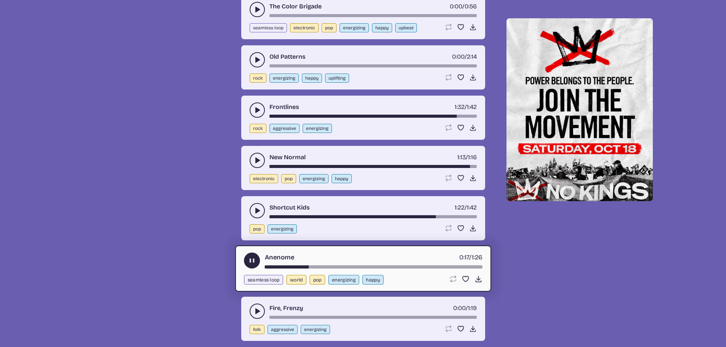
click at [335, 266] on div "song-time-bar" at bounding box center [373, 266] width 218 height 3
click at [353, 267] on div "song-time-bar" at bounding box center [373, 266] width 218 height 3
click at [389, 269] on div "Anenome 0:36 / 1:26 seamless loop world pop energizing happy Loop song Loop thi…" at bounding box center [363, 268] width 256 height 46
click at [394, 265] on div "song-time-bar" at bounding box center [373, 266] width 218 height 3
click at [434, 267] on div "song-time-bar" at bounding box center [373, 266] width 218 height 3
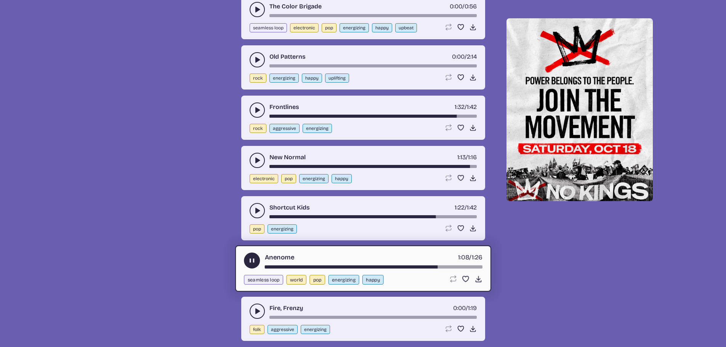
click at [245, 255] on div "Anenome 1:08 / 1:26" at bounding box center [363, 261] width 239 height 16
click at [248, 253] on button "play-pause toggle" at bounding box center [252, 261] width 16 height 16
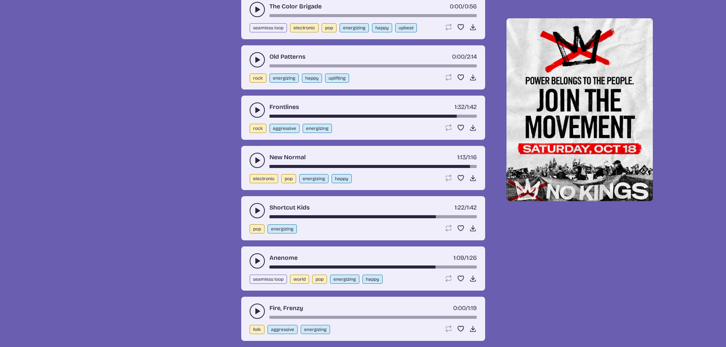
drag, startPoint x: 253, startPoint y: 309, endPoint x: 257, endPoint y: 309, distance: 3.8
click at [253, 309] on icon "play-pause toggle" at bounding box center [257, 311] width 8 height 8
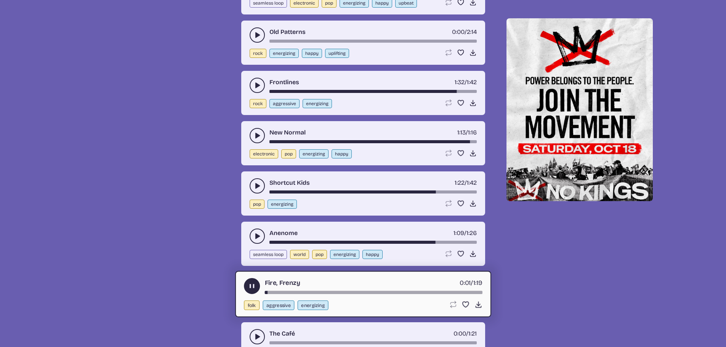
scroll to position [2369, 0]
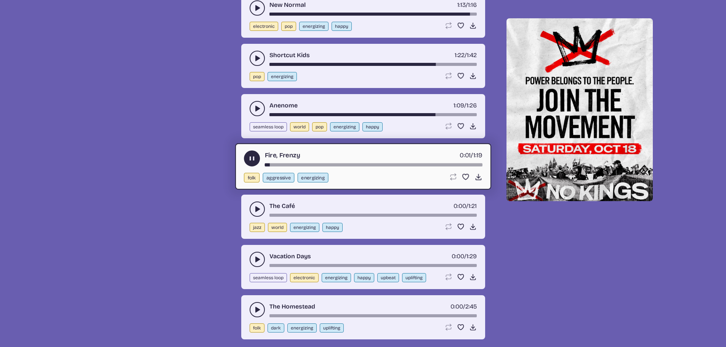
click at [259, 211] on icon "play-pause toggle" at bounding box center [257, 209] width 8 height 8
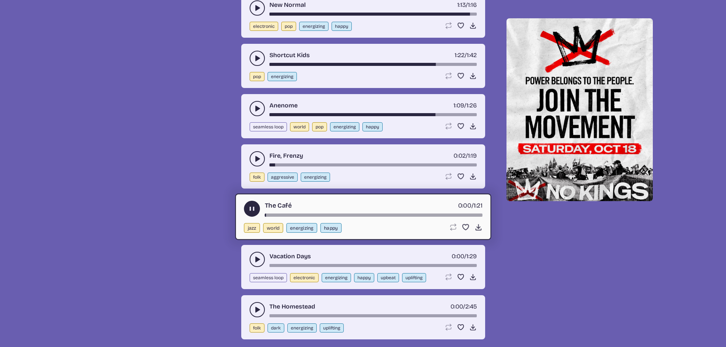
click at [288, 218] on div "The Café 0:00 / 1:21 jazz world energizing happy Loop song Loop this song. Favo…" at bounding box center [363, 217] width 256 height 46
click at [295, 216] on div "song-time-bar" at bounding box center [373, 214] width 218 height 3
click at [365, 216] on div "song-time-bar" at bounding box center [373, 214] width 218 height 3
click at [405, 218] on div "The Café 0:37 / 1:21 jazz world energizing happy Loop song Loop this song. Favo…" at bounding box center [363, 217] width 256 height 46
click at [415, 221] on div "The Café 0:38 / 1:21 jazz world energizing happy Loop song Loop this song. Favo…" at bounding box center [363, 217] width 256 height 46
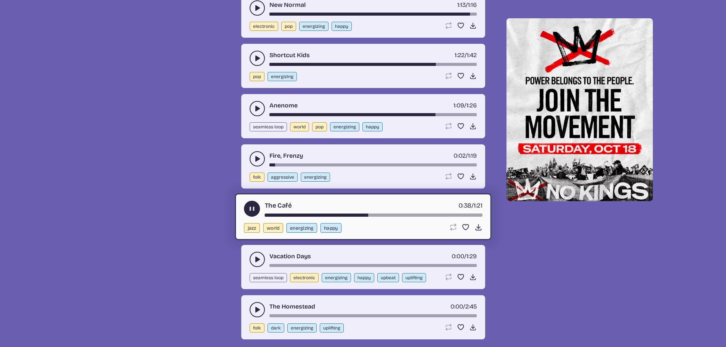
click at [415, 217] on div "The Café 0:38 / 1:21 jazz world energizing happy Loop song Loop this song. Favo…" at bounding box center [363, 217] width 256 height 46
click at [421, 215] on div "song-time-bar" at bounding box center [373, 214] width 218 height 3
click at [451, 217] on div "The Café 0:58 / 1:21 jazz world energizing happy Loop song Loop this song. Favo…" at bounding box center [363, 217] width 256 height 46
click at [455, 216] on div "song-time-bar" at bounding box center [373, 214] width 218 height 3
click at [469, 216] on div "song-time-bar" at bounding box center [373, 214] width 218 height 3
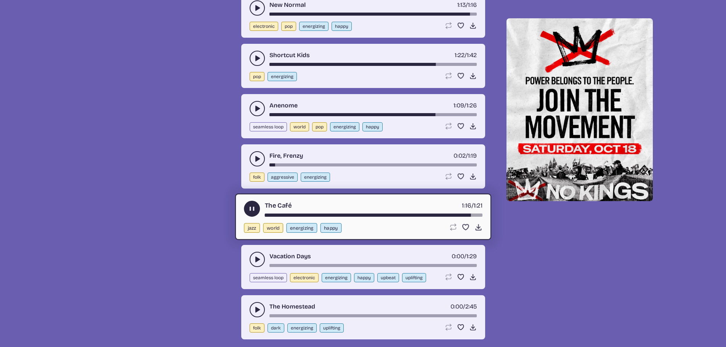
click at [259, 263] on icon "play-pause toggle" at bounding box center [257, 260] width 8 height 8
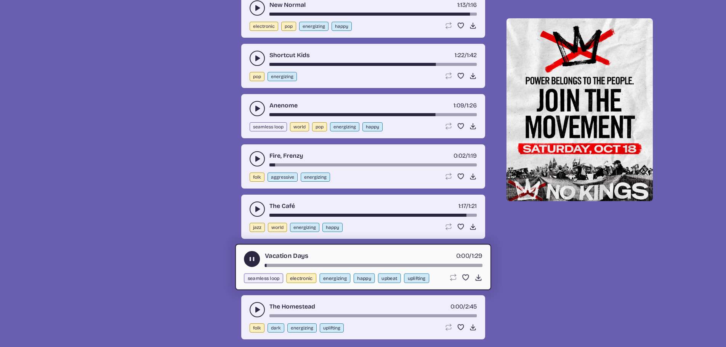
click at [302, 265] on div "song-time-bar" at bounding box center [373, 265] width 218 height 3
click at [339, 267] on div "Vacation Days 0:15 / 1:29 seamless loop electronic energizing happy upbeat upli…" at bounding box center [363, 267] width 256 height 46
click at [347, 269] on div "Vacation Days 0:16 / 1:29 seamless loop electronic energizing happy upbeat upli…" at bounding box center [363, 267] width 256 height 46
click at [350, 266] on div "song-time-bar" at bounding box center [373, 265] width 218 height 3
click at [407, 265] on div "song-time-bar" at bounding box center [373, 265] width 218 height 3
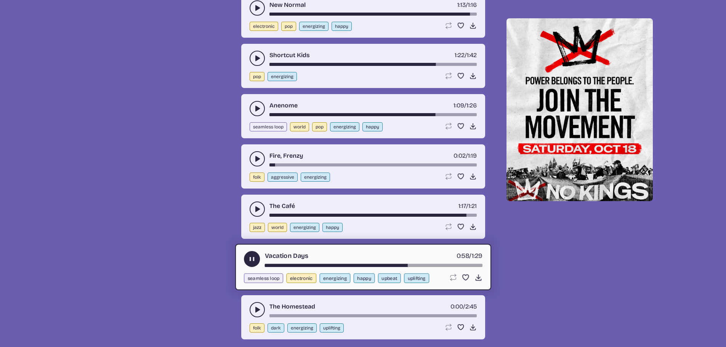
click at [464, 265] on div "song-time-bar" at bounding box center [373, 265] width 218 height 3
click at [245, 257] on button "play-pause toggle" at bounding box center [252, 259] width 16 height 16
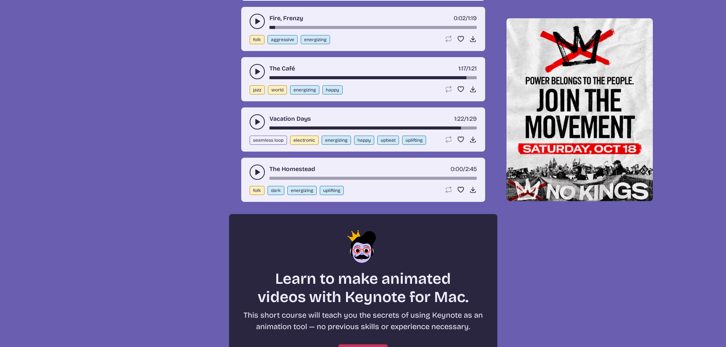
scroll to position [2521, 0]
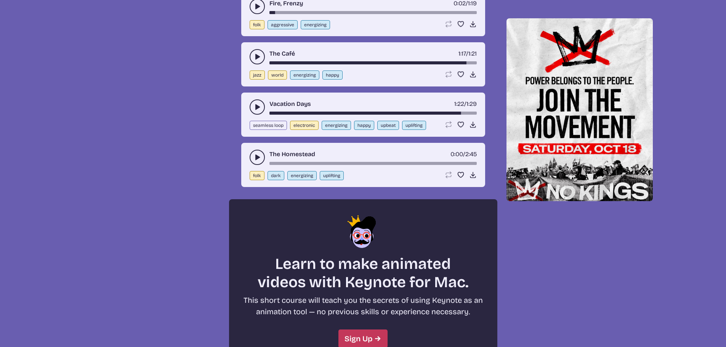
click at [254, 157] on icon "play-pause toggle" at bounding box center [257, 158] width 8 height 8
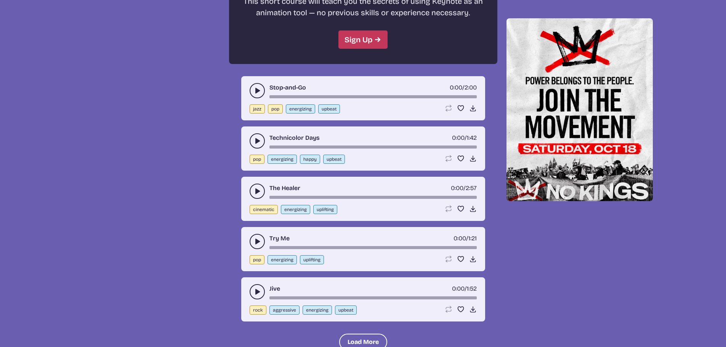
scroll to position [2826, 0]
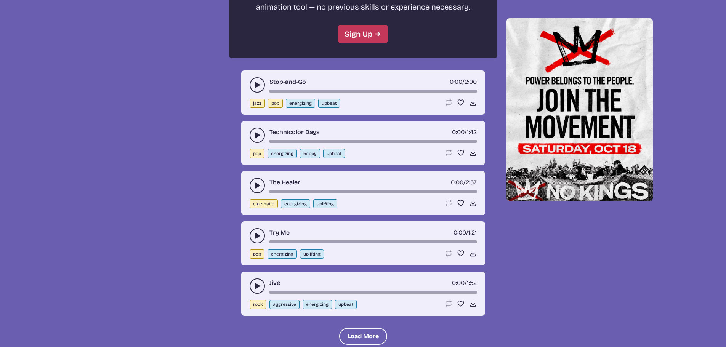
click at [258, 189] on icon "play-pause toggle" at bounding box center [257, 186] width 8 height 8
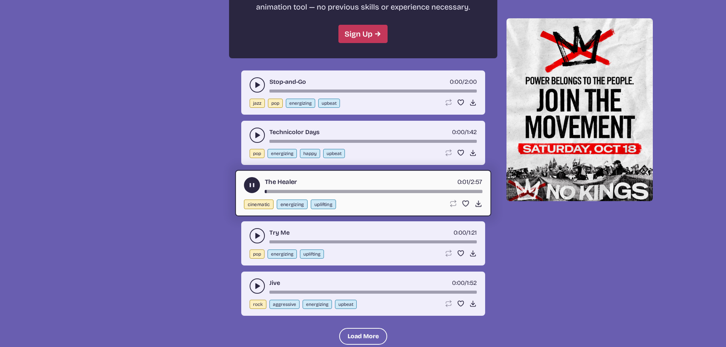
click at [261, 239] on icon "play-pause toggle" at bounding box center [257, 236] width 8 height 8
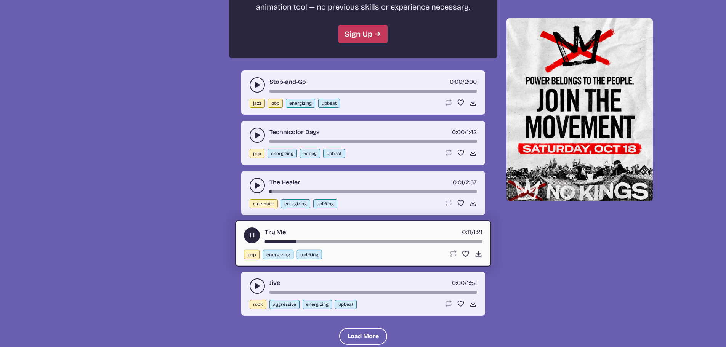
click at [251, 232] on icon "play-pause toggle" at bounding box center [252, 235] width 8 height 8
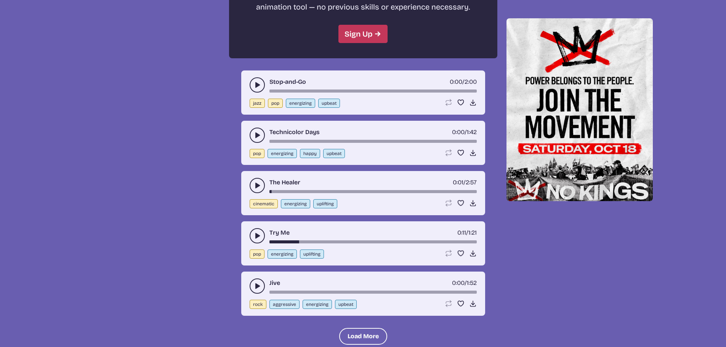
drag, startPoint x: 676, startPoint y: 67, endPoint x: 684, endPoint y: 71, distance: 9.2
